Goal: Task Accomplishment & Management: Manage account settings

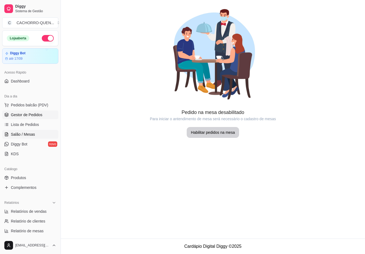
click at [28, 115] on span "Gestor de Pedidos" at bounding box center [26, 114] width 31 height 5
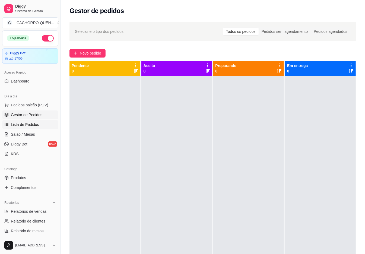
click at [30, 122] on span "Lista de Pedidos" at bounding box center [25, 124] width 28 height 5
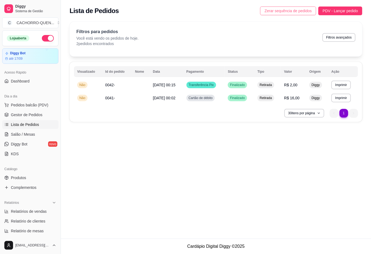
click at [286, 12] on span "Zerar sequência de pedidos" at bounding box center [287, 11] width 47 height 6
click at [12, 113] on span "Gestor de Pedidos" at bounding box center [26, 114] width 31 height 5
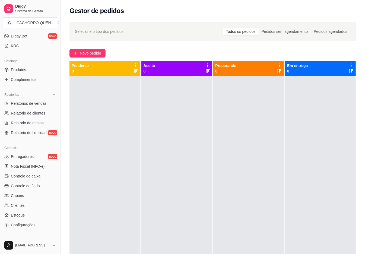
scroll to position [137, 0]
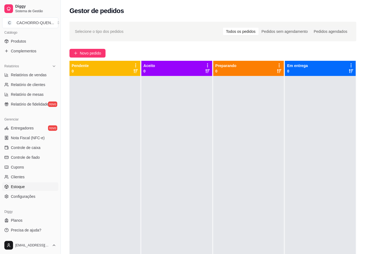
click at [22, 185] on span "Estoque" at bounding box center [18, 186] width 14 height 5
select select "QUANTITY_ORDER"
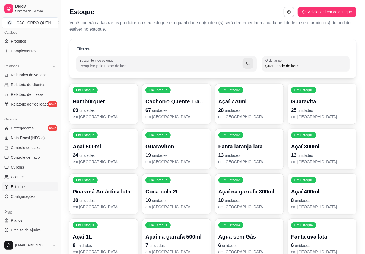
click at [323, 64] on span "Quantidade de itens" at bounding box center [303, 65] width 74 height 5
click at [304, 80] on span "Ordem alfabética" at bounding box center [303, 78] width 70 height 5
type input "ALPHABETICAL_ORDER"
select select "ALPHABETICAL_ORDER"
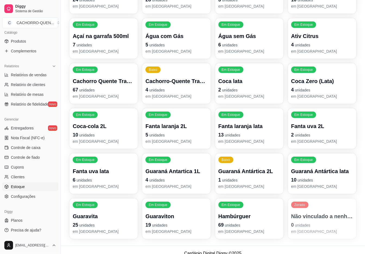
scroll to position [163, 0]
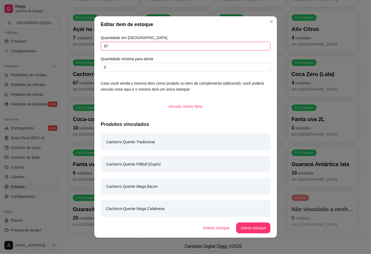
click at [156, 47] on input "67" at bounding box center [185, 46] width 169 height 9
type input "6"
type input "127"
click at [251, 233] on button "Salvar estoque" at bounding box center [253, 228] width 34 height 11
click at [318, 245] on footer "Cardápio Digital Diggy © 2025" at bounding box center [213, 246] width 304 height 15
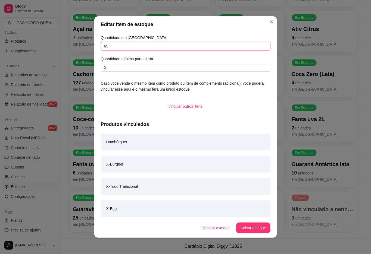
click at [175, 48] on input "69" at bounding box center [185, 46] width 169 height 9
type input "6"
type input "129"
click at [260, 231] on button "Salvar estoque" at bounding box center [253, 228] width 34 height 11
click at [305, 249] on footer "Cardápio Digital Diggy © 2025" at bounding box center [213, 246] width 304 height 15
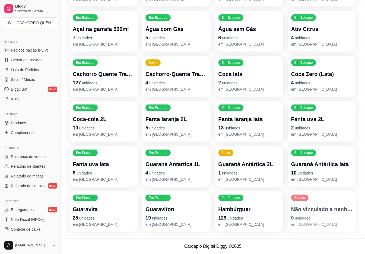
scroll to position [0, 0]
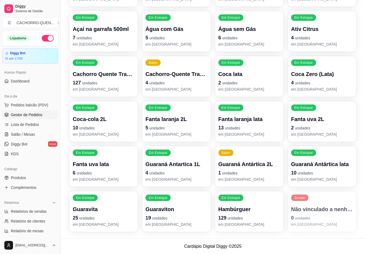
click at [16, 116] on span "Gestor de Pedidos" at bounding box center [26, 114] width 31 height 5
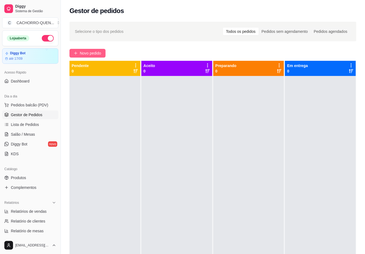
click at [88, 52] on span "Novo pedido" at bounding box center [90, 53] width 21 height 6
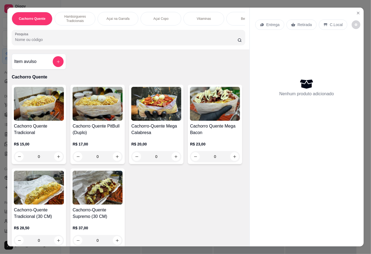
click at [112, 12] on div "Açaí na Garrafa" at bounding box center [117, 19] width 41 height 14
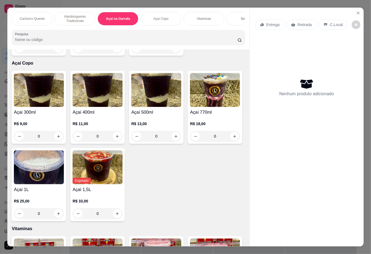
scroll to position [12, 0]
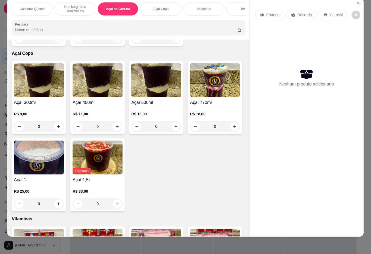
click at [23, 44] on div "0" at bounding box center [39, 38] width 50 height 11
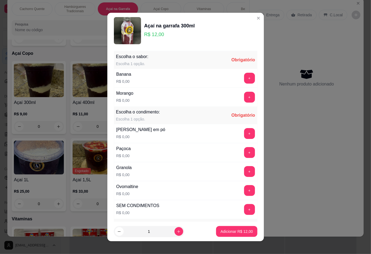
click at [244, 78] on button "+" at bounding box center [249, 78] width 11 height 11
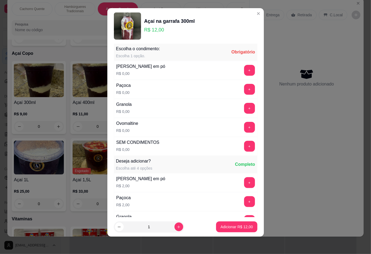
click at [244, 71] on button "+" at bounding box center [249, 70] width 11 height 11
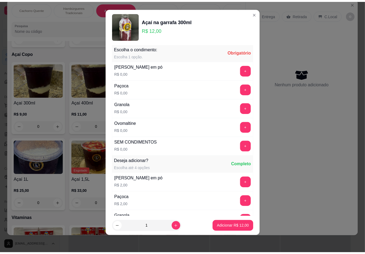
scroll to position [172, 0]
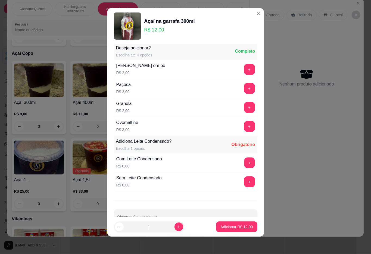
click at [244, 166] on button "+" at bounding box center [249, 162] width 11 height 11
click at [230, 225] on p "Adicionar R$ 12,00" at bounding box center [236, 226] width 32 height 5
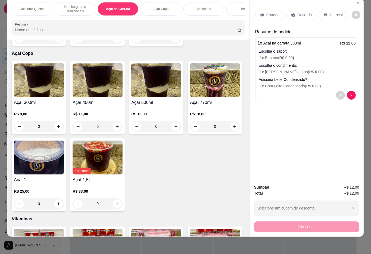
click at [325, 10] on div "C.Local" at bounding box center [332, 15] width 29 height 10
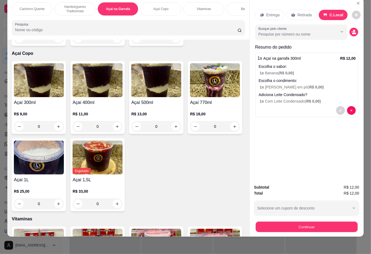
click at [322, 222] on button "Continuar" at bounding box center [306, 227] width 102 height 11
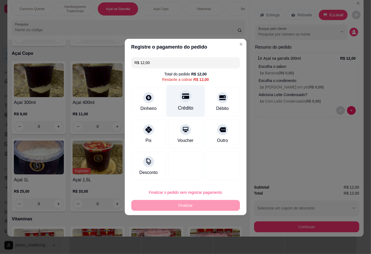
click at [181, 107] on div "Crédito" at bounding box center [185, 108] width 15 height 7
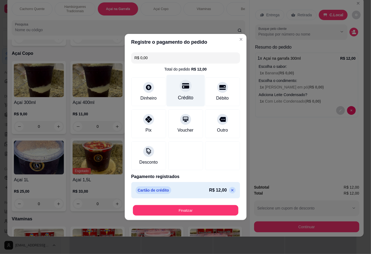
click at [210, 211] on button "Finalizar" at bounding box center [185, 210] width 105 height 11
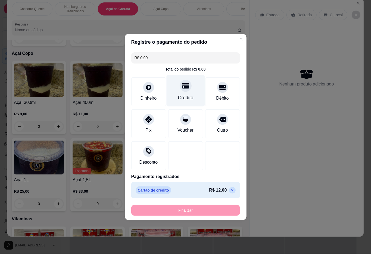
type input "-R$ 12,00"
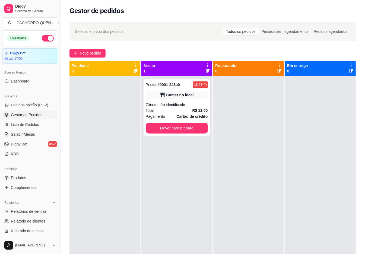
click at [181, 128] on button "Mover para preparo" at bounding box center [177, 128] width 62 height 11
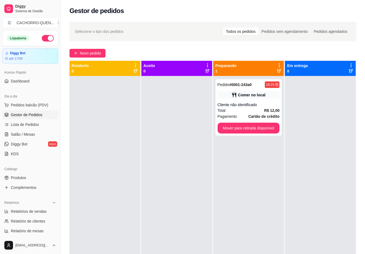
click at [244, 129] on button "Mover para retirada disponível" at bounding box center [249, 128] width 62 height 11
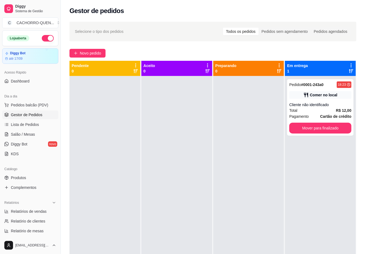
click at [315, 125] on button "Mover para finalizado" at bounding box center [320, 128] width 62 height 11
